Goal: Browse casually

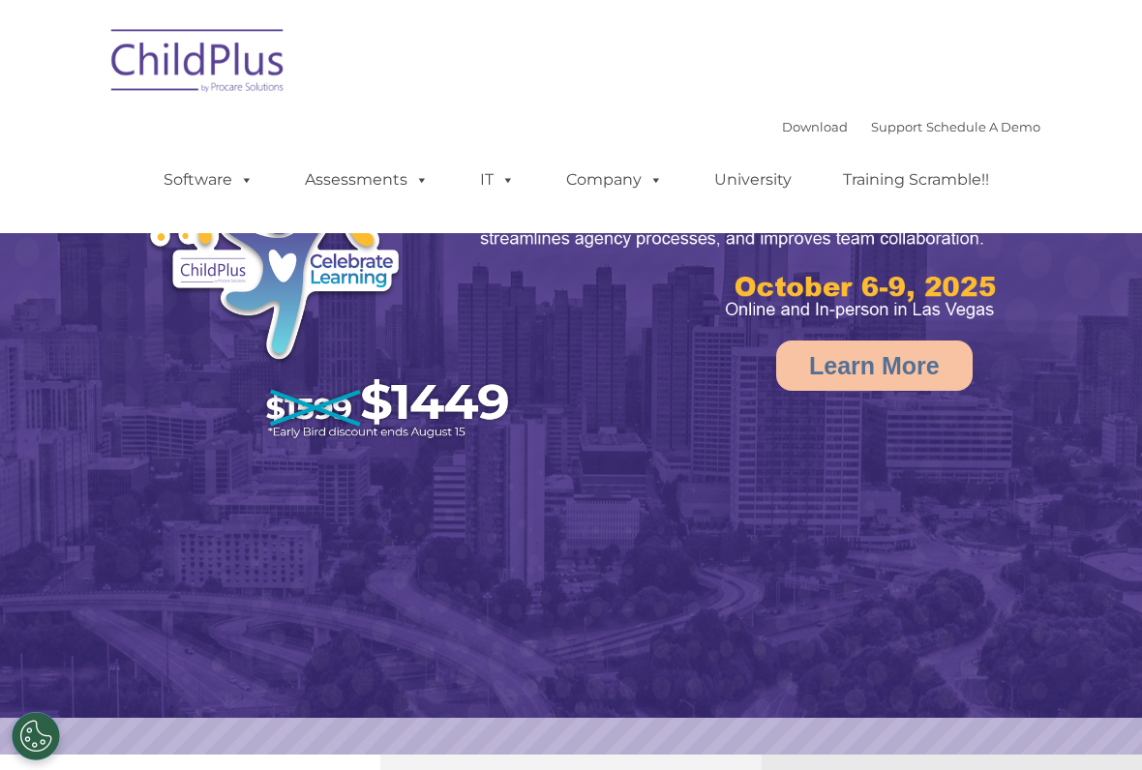
select select "MEDIUM"
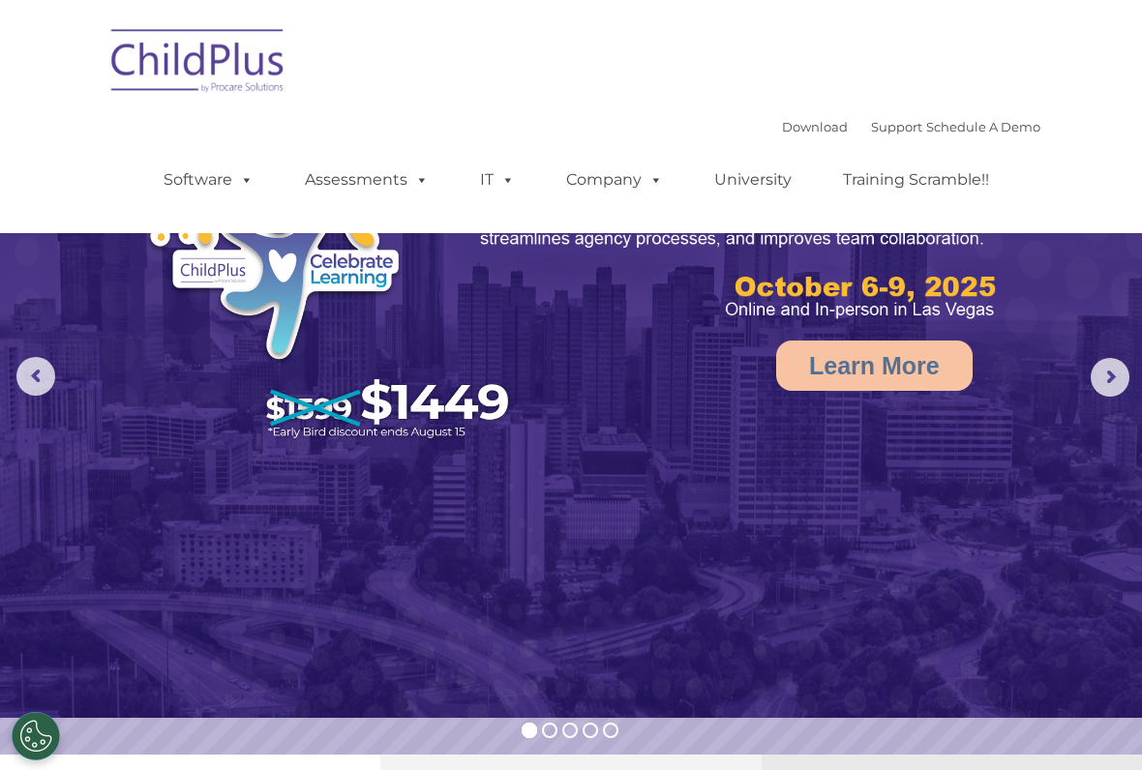
click at [1077, 382] on img at bounding box center [571, 359] width 1142 height 718
click at [1097, 379] on rs-arrow at bounding box center [1110, 377] width 39 height 39
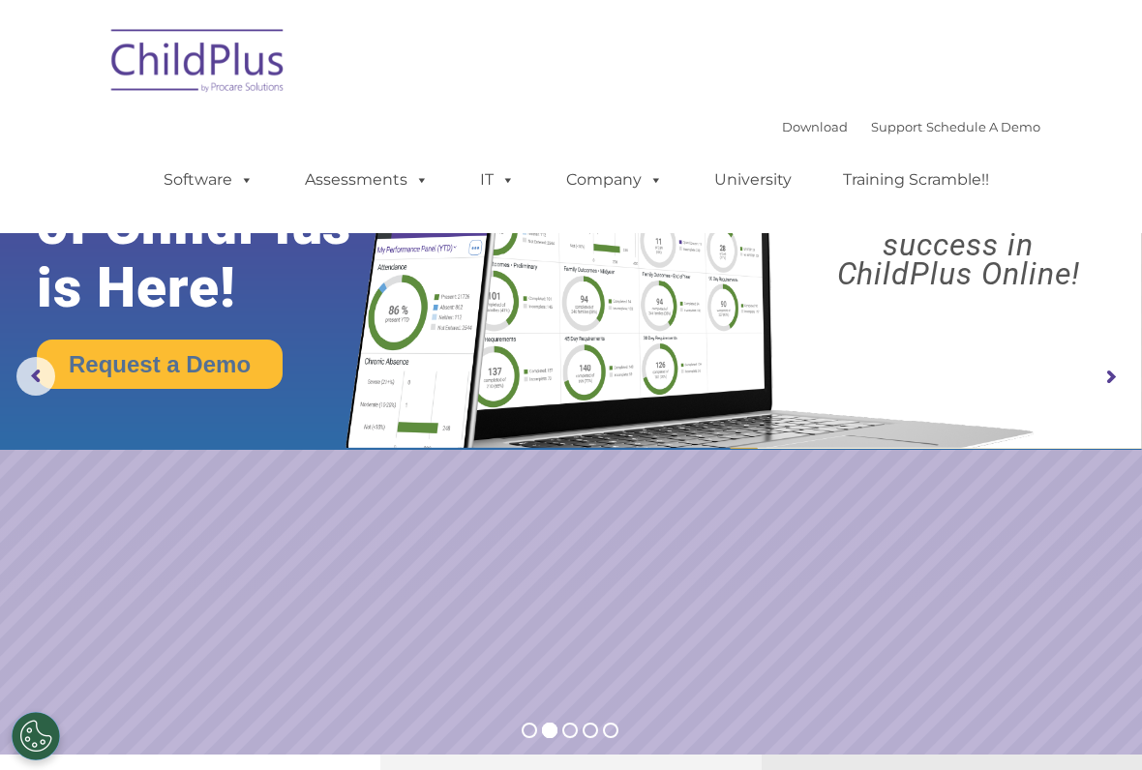
click at [44, 373] on rs-arrow at bounding box center [35, 376] width 39 height 39
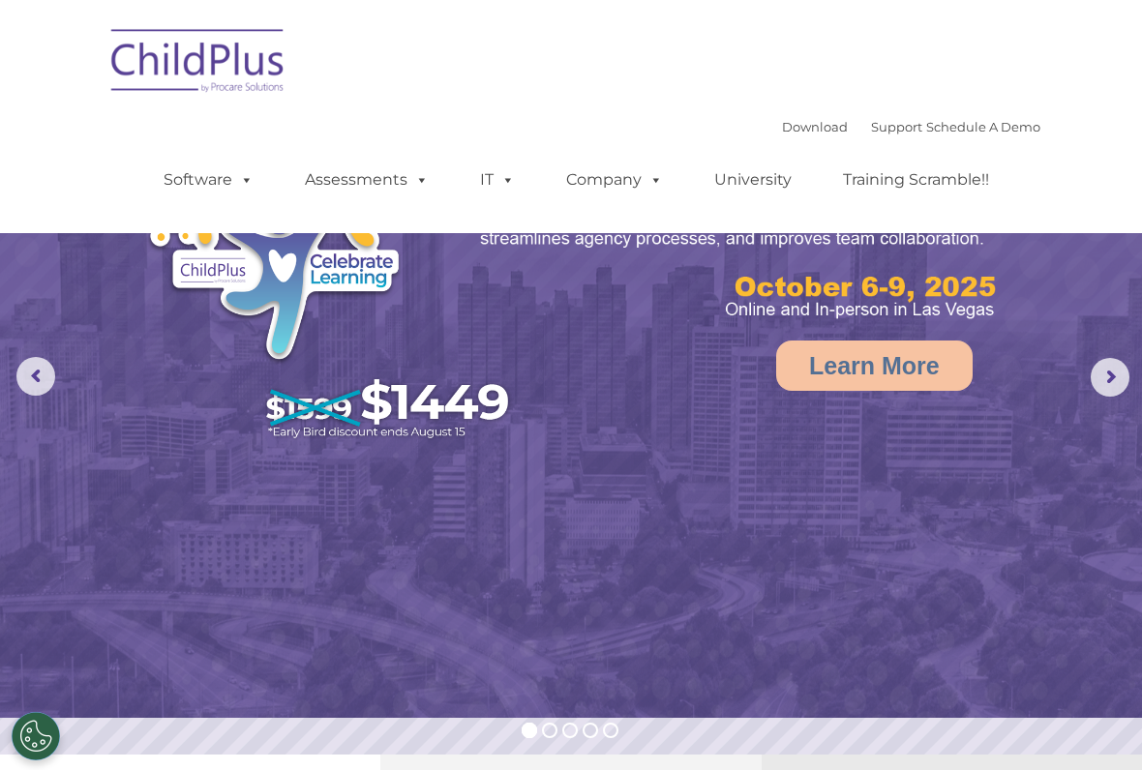
click at [34, 380] on rs-arrow at bounding box center [35, 376] width 39 height 39
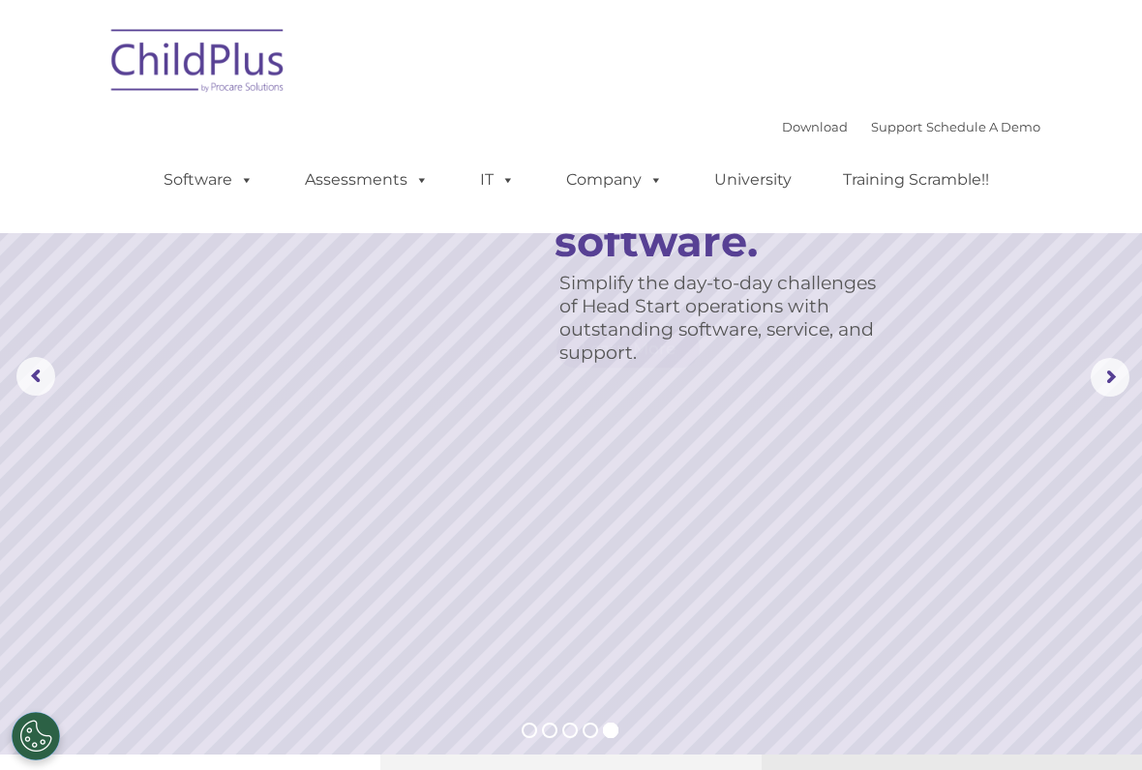
click at [38, 377] on rs-arrow at bounding box center [35, 376] width 39 height 39
click at [40, 377] on rs-arrow at bounding box center [35, 376] width 39 height 39
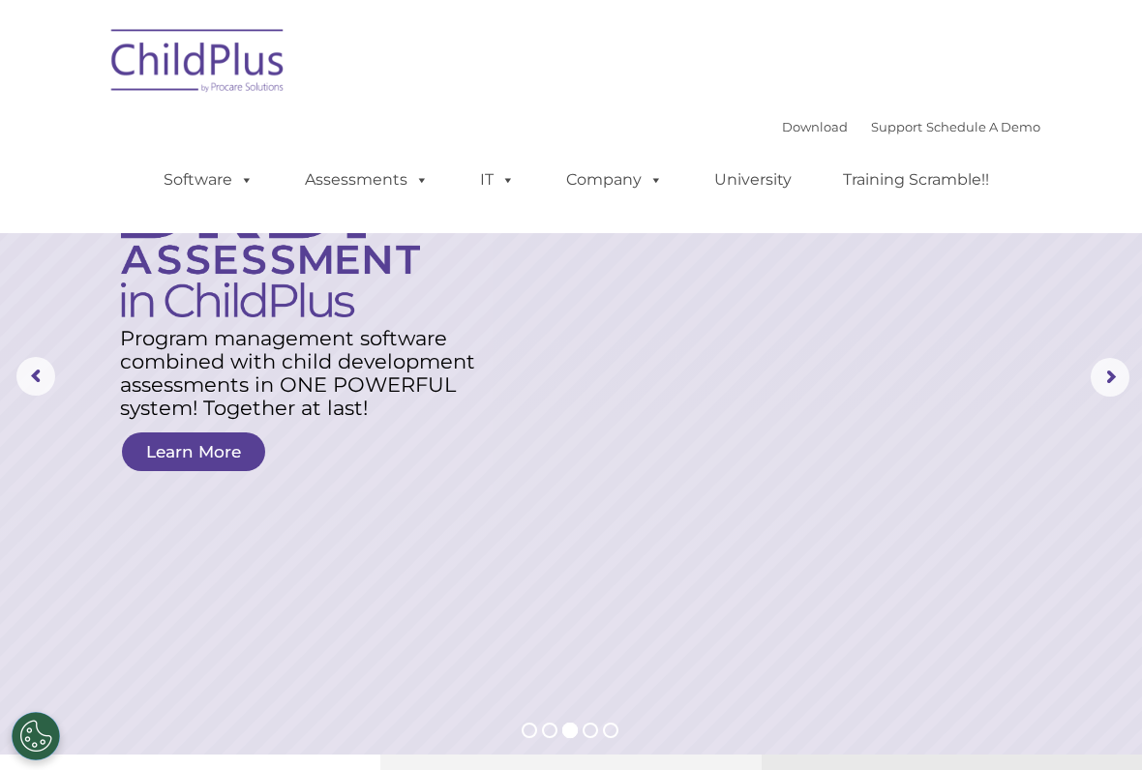
click at [50, 367] on rs-arrow at bounding box center [35, 376] width 39 height 39
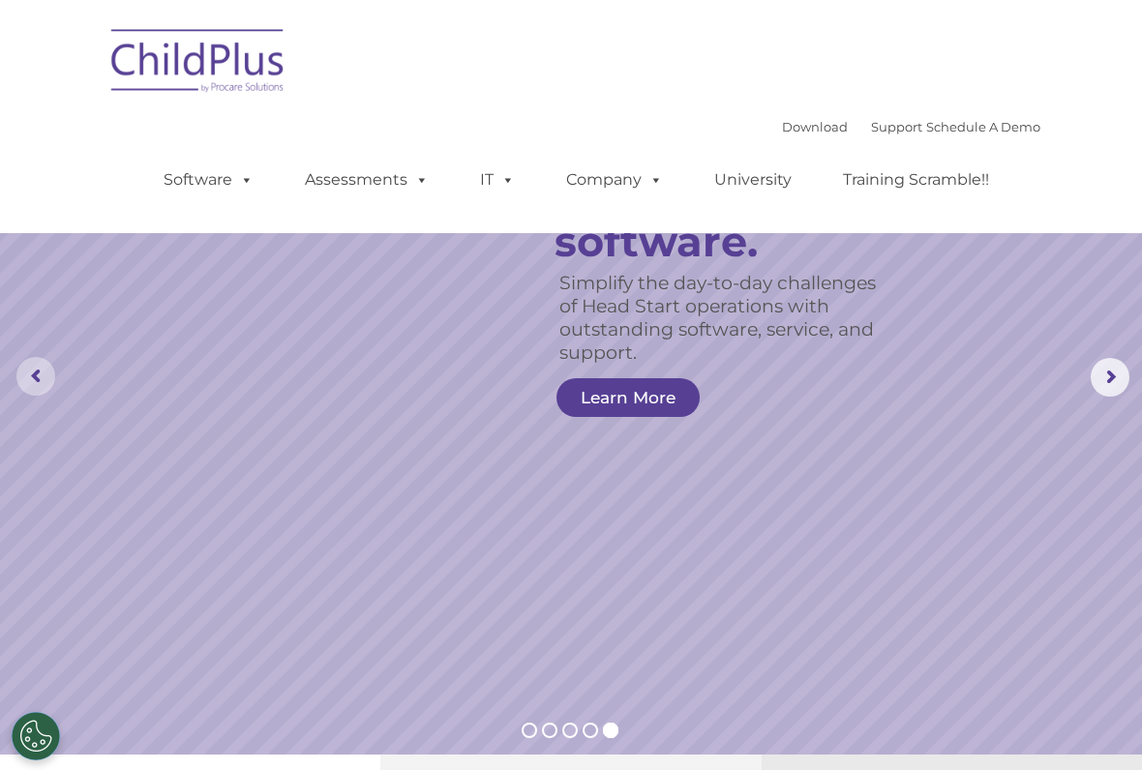
click at [42, 393] on rs-arrow at bounding box center [35, 376] width 39 height 39
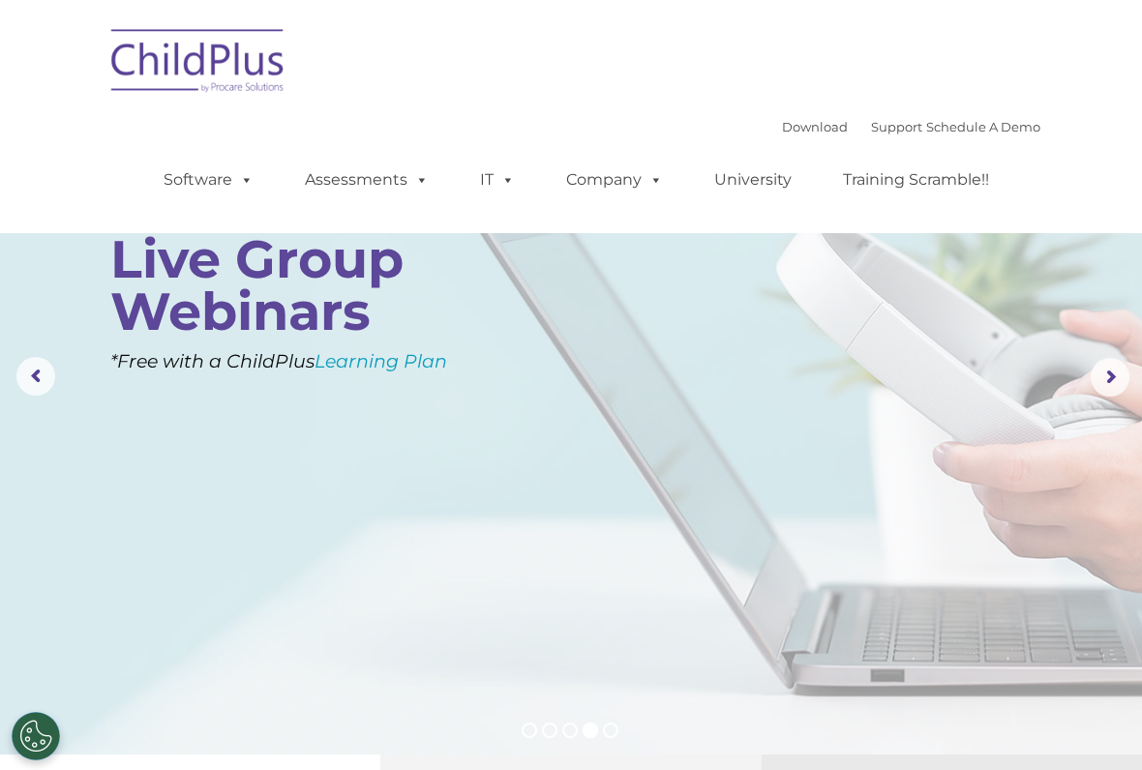
click at [49, 407] on rs-layer at bounding box center [571, 377] width 1142 height 755
click at [48, 383] on rs-arrow at bounding box center [35, 376] width 39 height 39
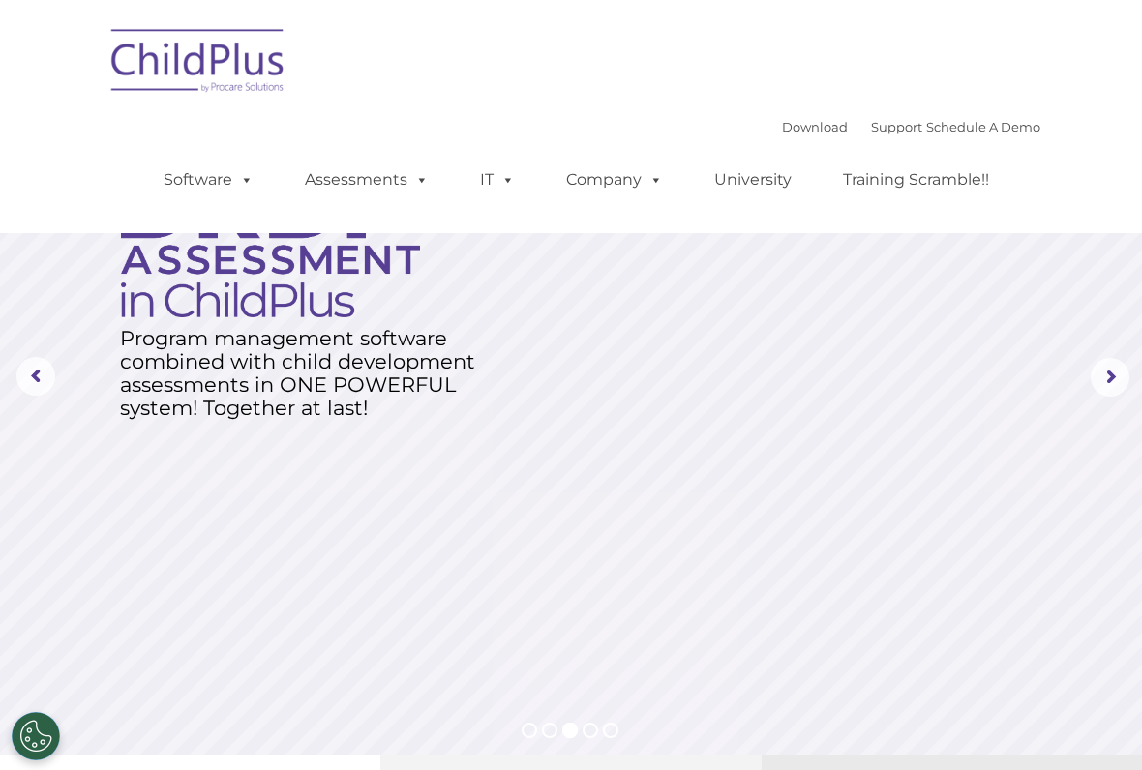
click at [33, 409] on rs-layer at bounding box center [571, 377] width 1142 height 755
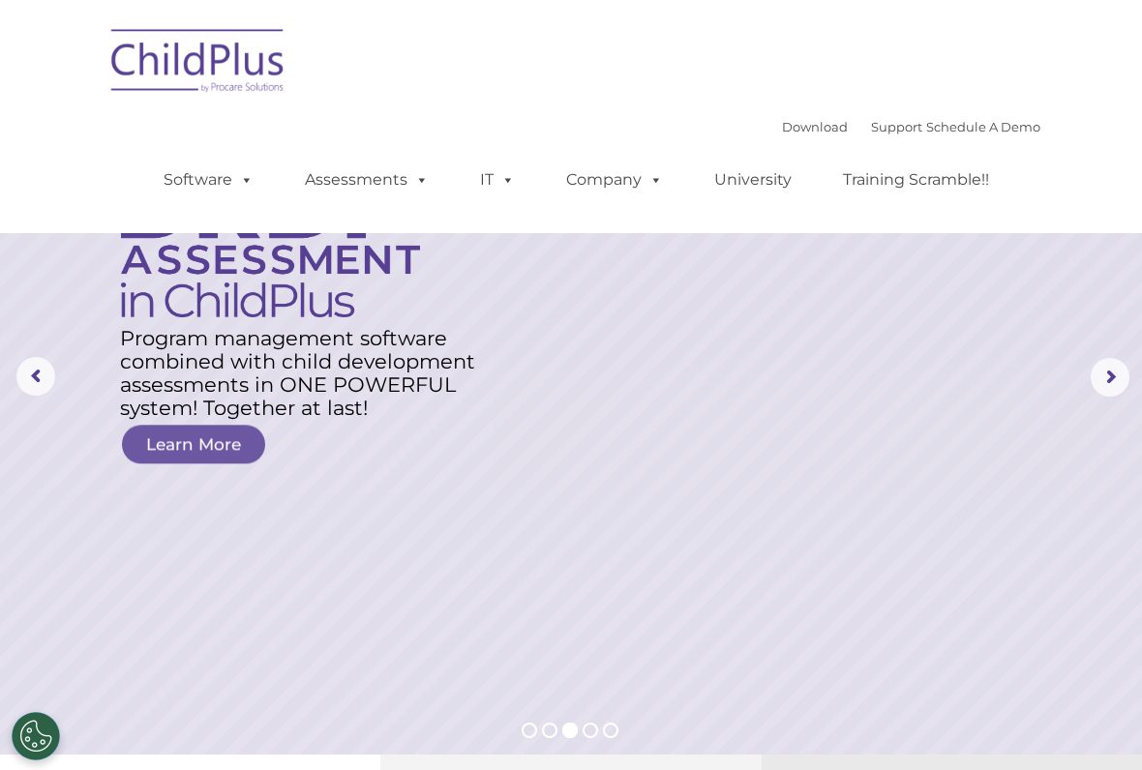
click at [48, 375] on rs-arrow at bounding box center [35, 376] width 39 height 39
